Goal: Task Accomplishment & Management: Manage account settings

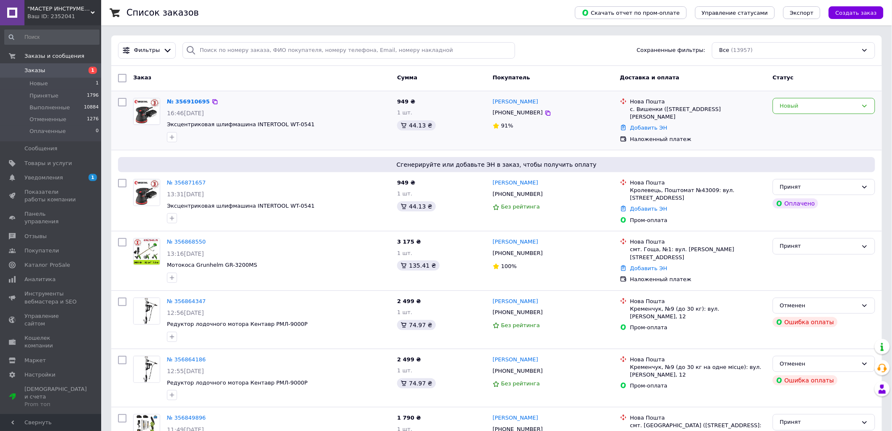
click at [857, 114] on div "Новый" at bounding box center [824, 120] width 109 height 52
click at [842, 102] on div "Новый" at bounding box center [819, 106] width 78 height 9
click at [829, 125] on li "Принят" at bounding box center [824, 124] width 102 height 16
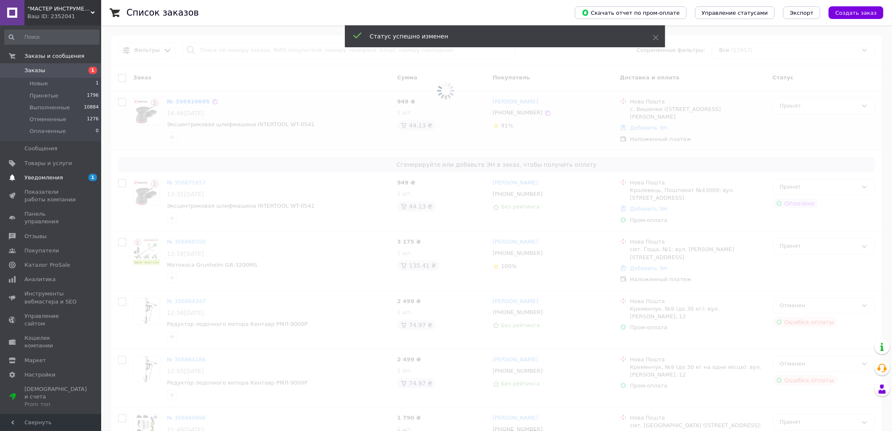
click at [75, 176] on span "Уведомления" at bounding box center [51, 178] width 54 height 8
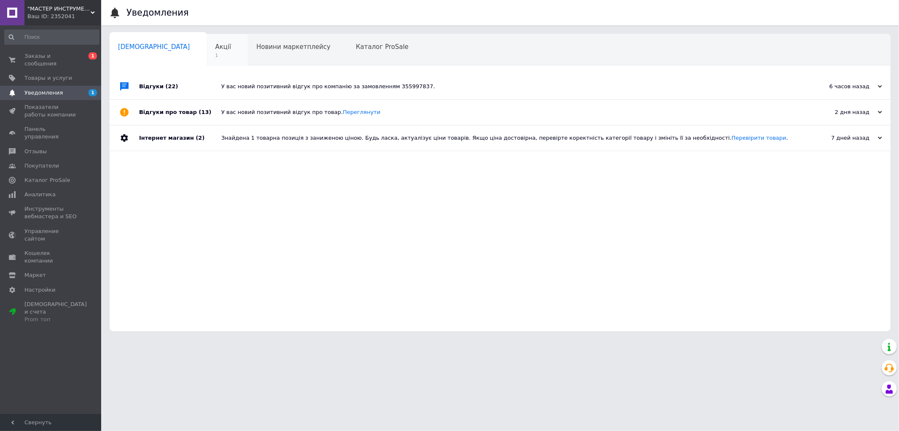
click at [207, 60] on div "Акції 1" at bounding box center [227, 50] width 41 height 32
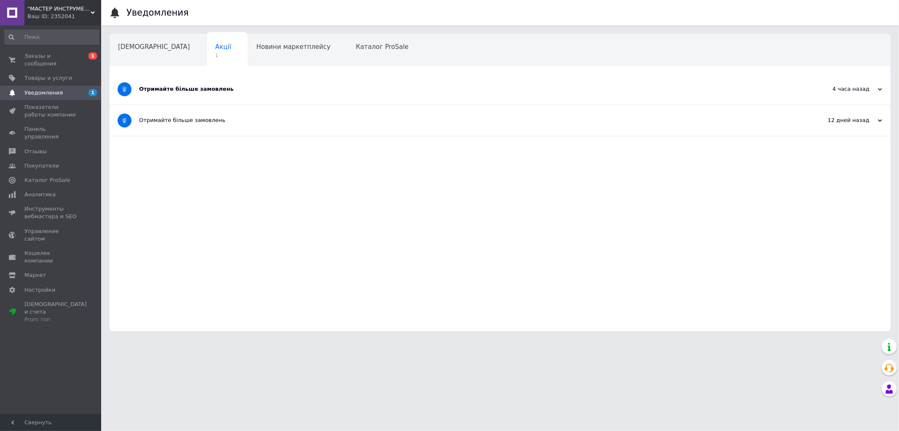
click at [284, 86] on div "Отримайте більше замовлень" at bounding box center [468, 89] width 659 height 8
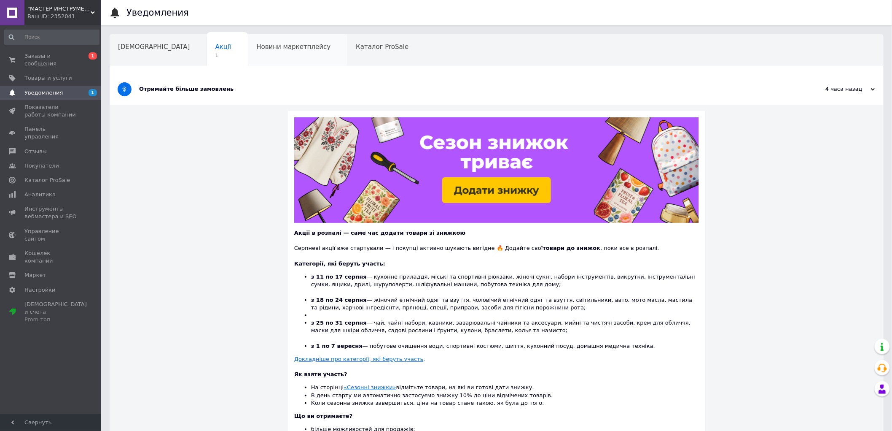
click at [266, 41] on div "Новини маркетплейсу" at bounding box center [298, 50] width 100 height 32
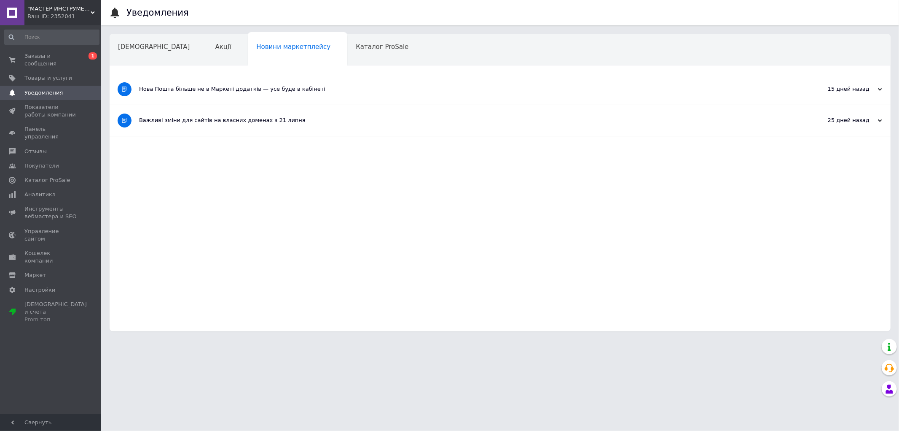
click at [98, 23] on div ""МАСТЕР ИНСТРУМЕНТ" - мастер в области инструмента Ваш ID: 2352041" at bounding box center [62, 12] width 77 height 25
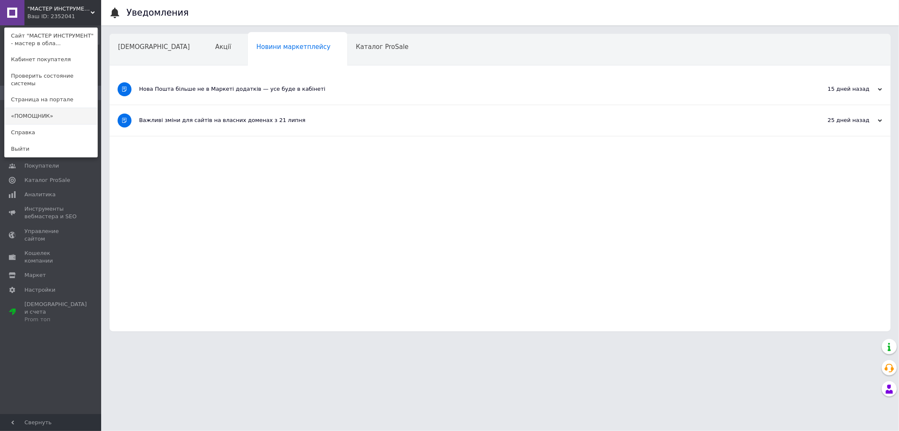
click at [70, 110] on link "«ПОМОЩНИК»" at bounding box center [51, 116] width 93 height 16
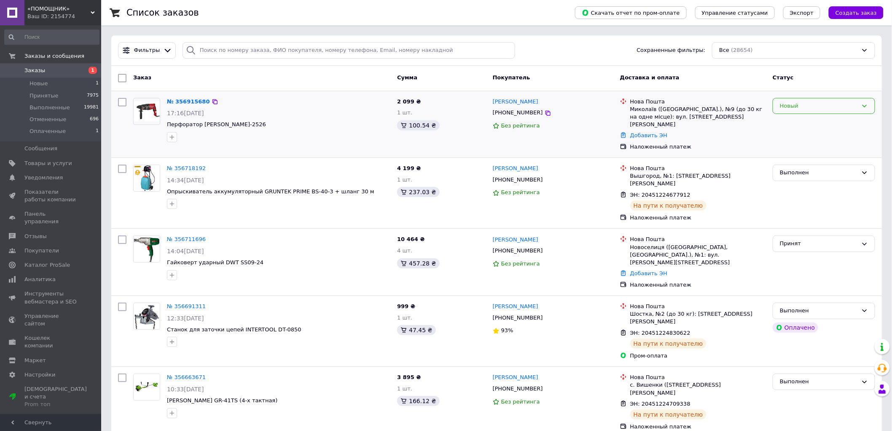
click at [831, 110] on div "Новый" at bounding box center [819, 106] width 78 height 9
click at [818, 124] on li "Принят" at bounding box center [824, 124] width 102 height 16
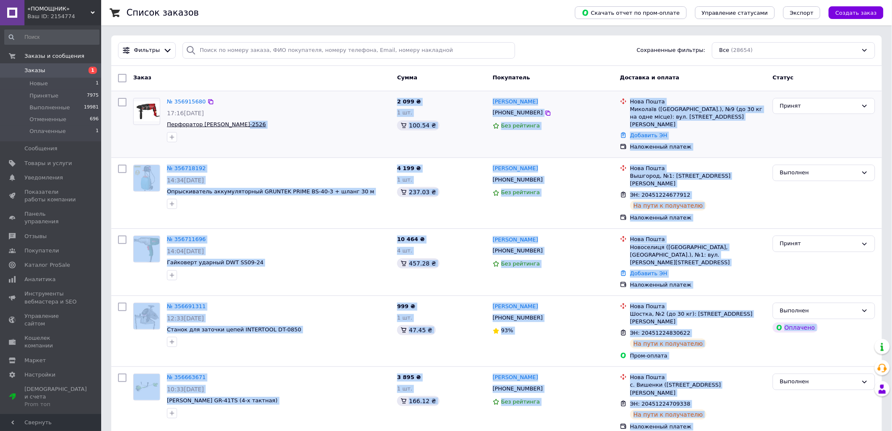
drag, startPoint x: 267, startPoint y: 126, endPoint x: 238, endPoint y: 125, distance: 28.7
click at [275, 120] on div "№ 356915680 17:16, 12.08.2025 Перфоратор Энергомаш ПЕ-2526" at bounding box center [279, 119] width 230 height 51
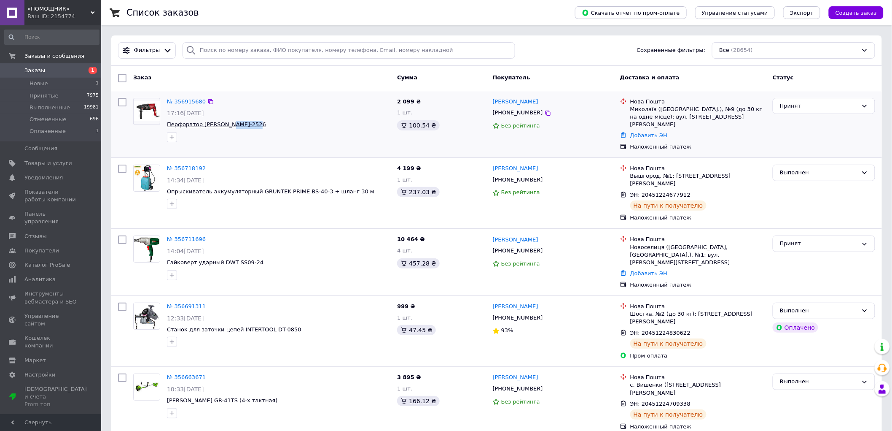
drag, startPoint x: 255, startPoint y: 124, endPoint x: 229, endPoint y: 123, distance: 25.3
click at [229, 123] on span "Перфоратор Энергомаш ПЕ-2526" at bounding box center [278, 125] width 223 height 8
copy span "ПЕ-2526"
click at [83, 170] on link "Товары и услуги" at bounding box center [52, 163] width 104 height 14
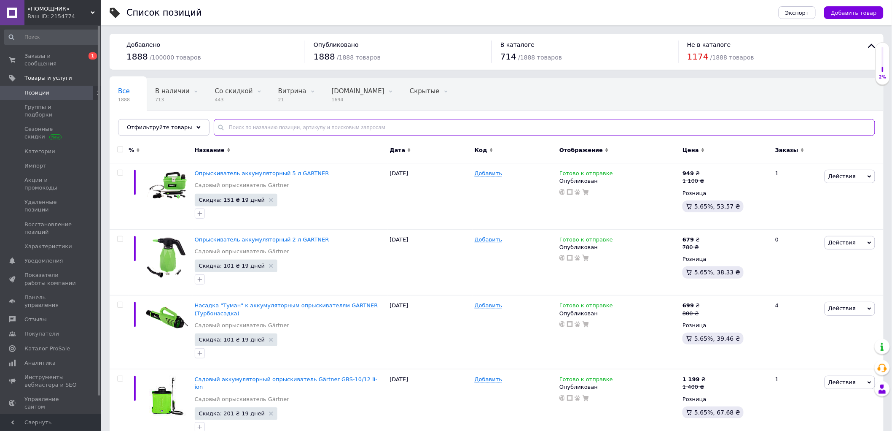
paste input "ПЕ-2526"
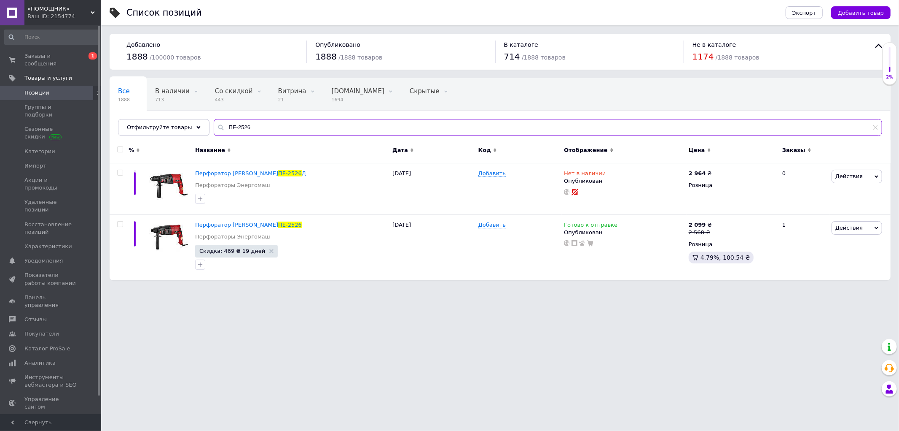
type input "ПЕ-2526"
click at [269, 252] on use at bounding box center [271, 251] width 4 height 4
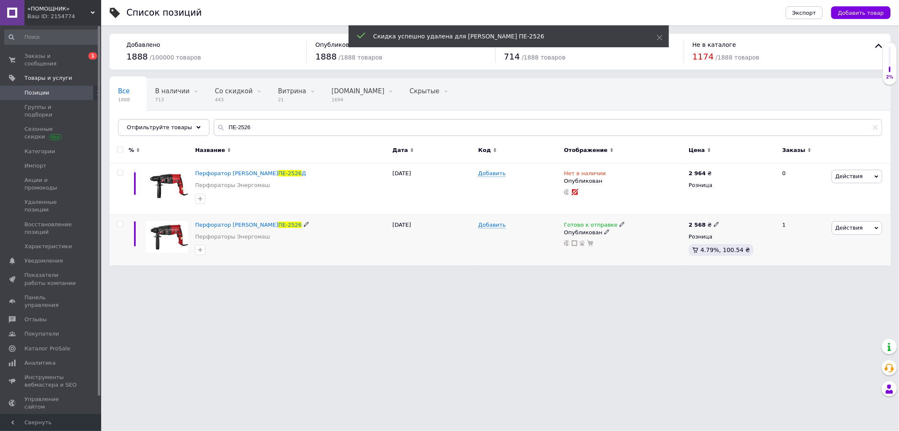
click at [599, 228] on span "Готово к отправке" at bounding box center [591, 225] width 54 height 9
click at [651, 241] on li "Нет в наличии" at bounding box center [666, 243] width 80 height 12
click at [505, 274] on html "«ПОМОЩНИК» Ваш ID: 2154774 Сайт «ПОМОЩНИК» Кабинет покупателя Проверить состоян…" at bounding box center [449, 137] width 899 height 274
